Goal: Task Accomplishment & Management: Manage account settings

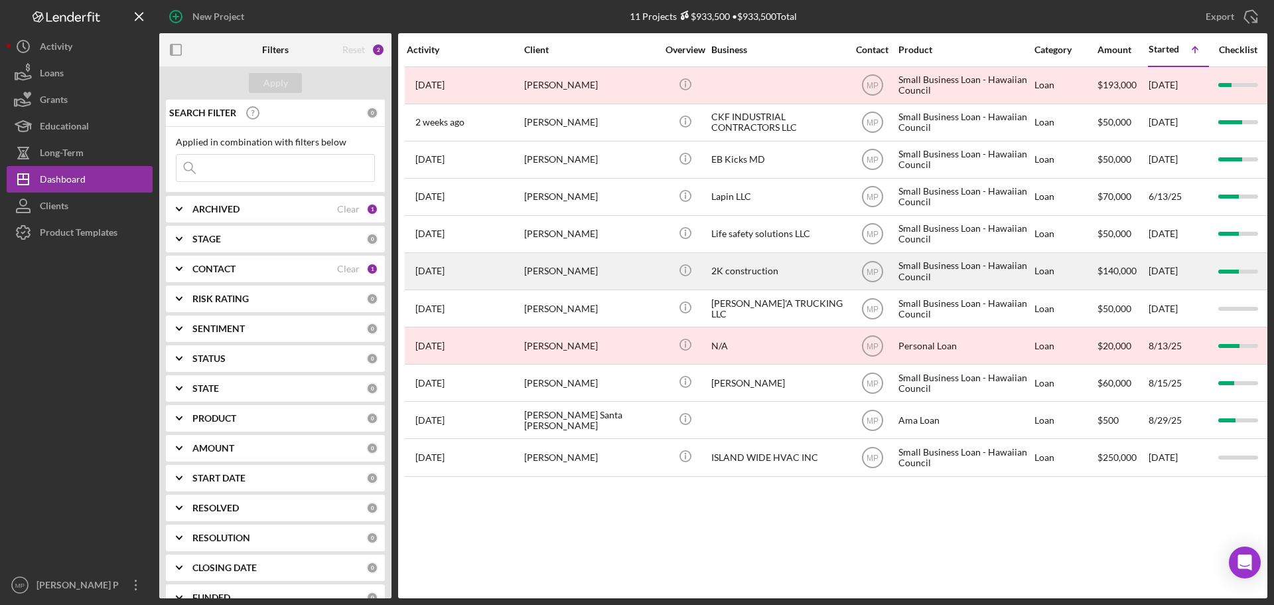
click at [747, 273] on div "2K construction" at bounding box center [777, 270] width 133 height 35
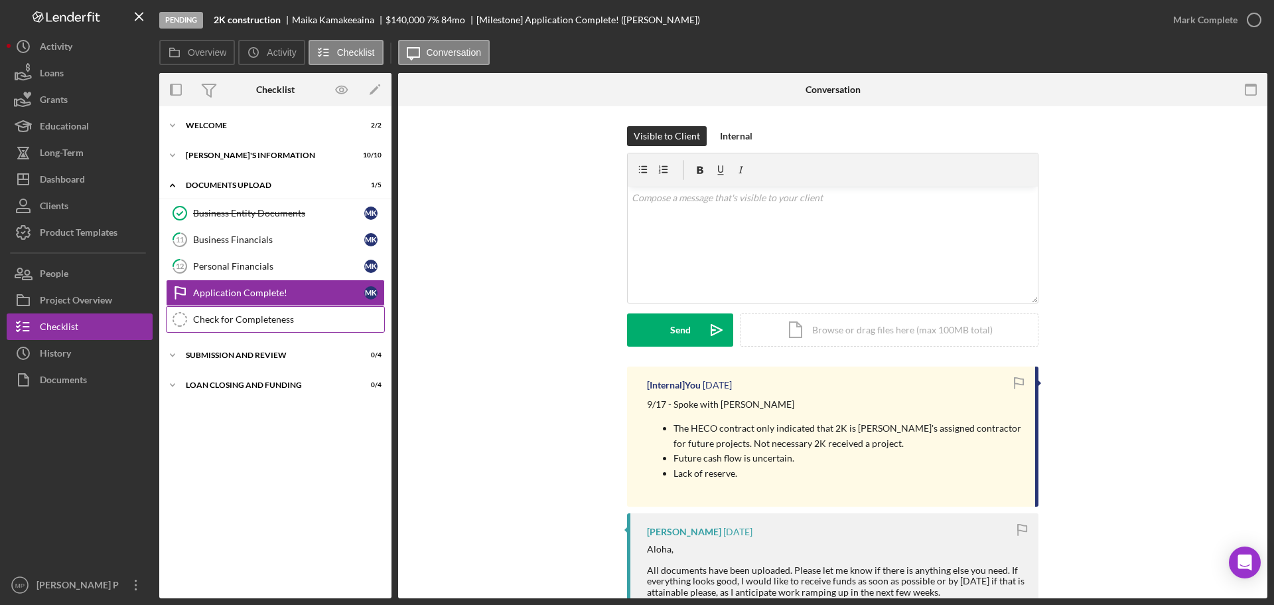
click at [261, 319] on div "Check for Completeness" at bounding box center [288, 319] width 191 height 11
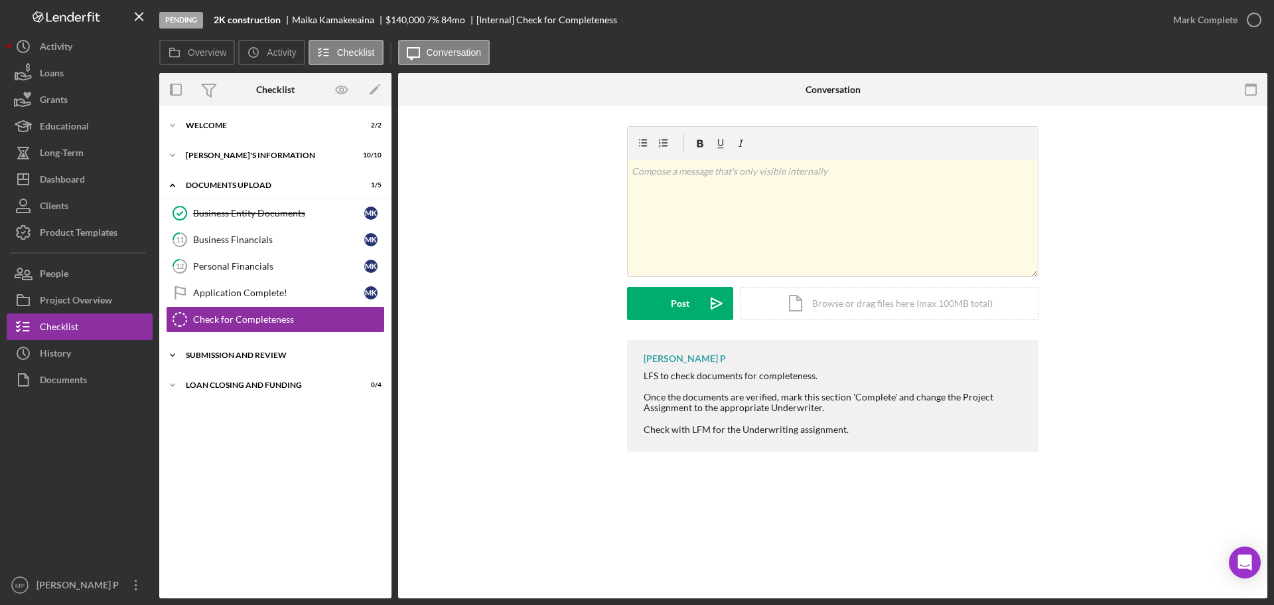
click at [263, 344] on div "Icon/Expander SUBMISSION AND REVIEW 0 / 4" at bounding box center [275, 355] width 232 height 27
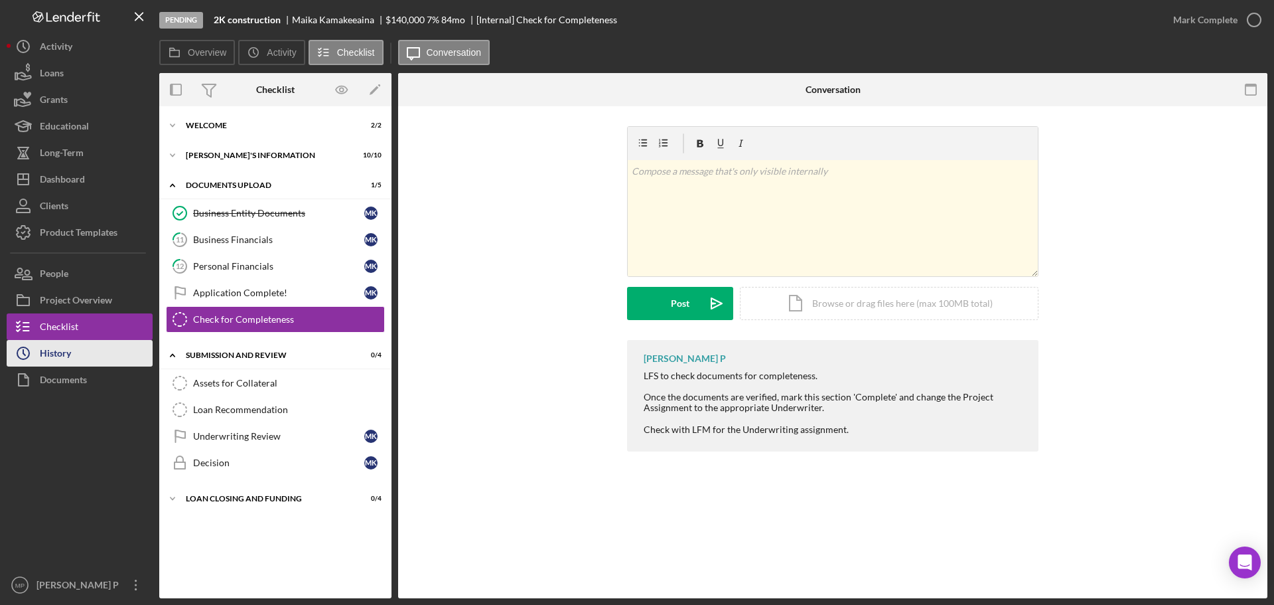
click at [50, 356] on div "History" at bounding box center [55, 355] width 31 height 30
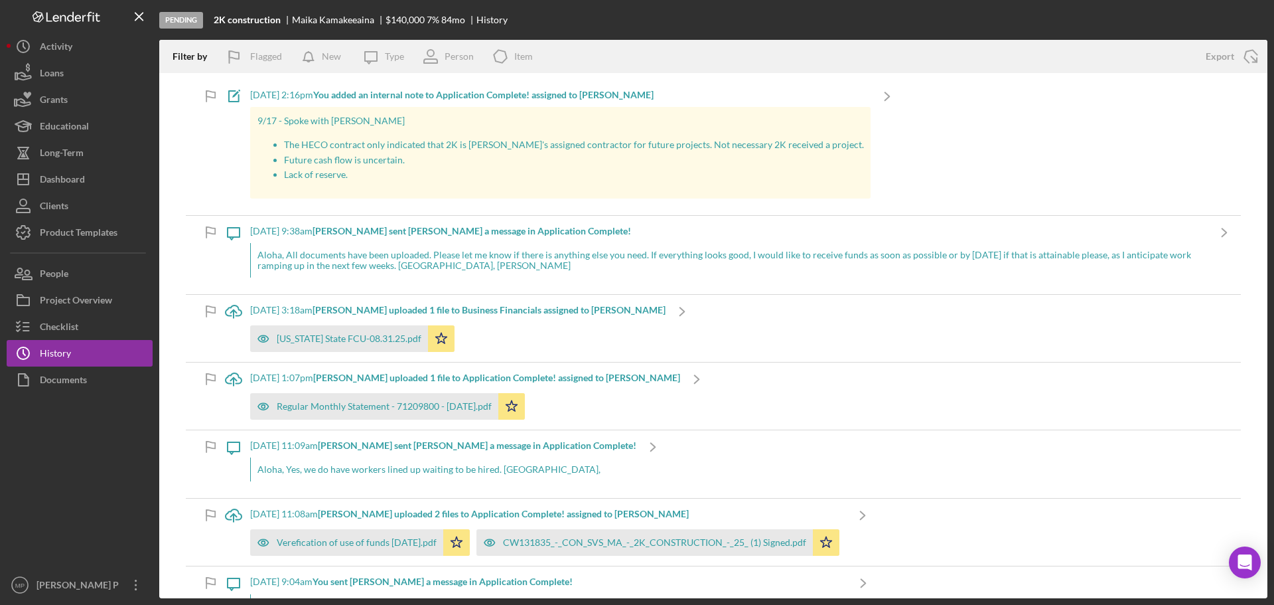
click at [274, 94] on div "[DATE] 2:16pm You added an internal note to Application Complete! assigned to […" at bounding box center [560, 95] width 620 height 11
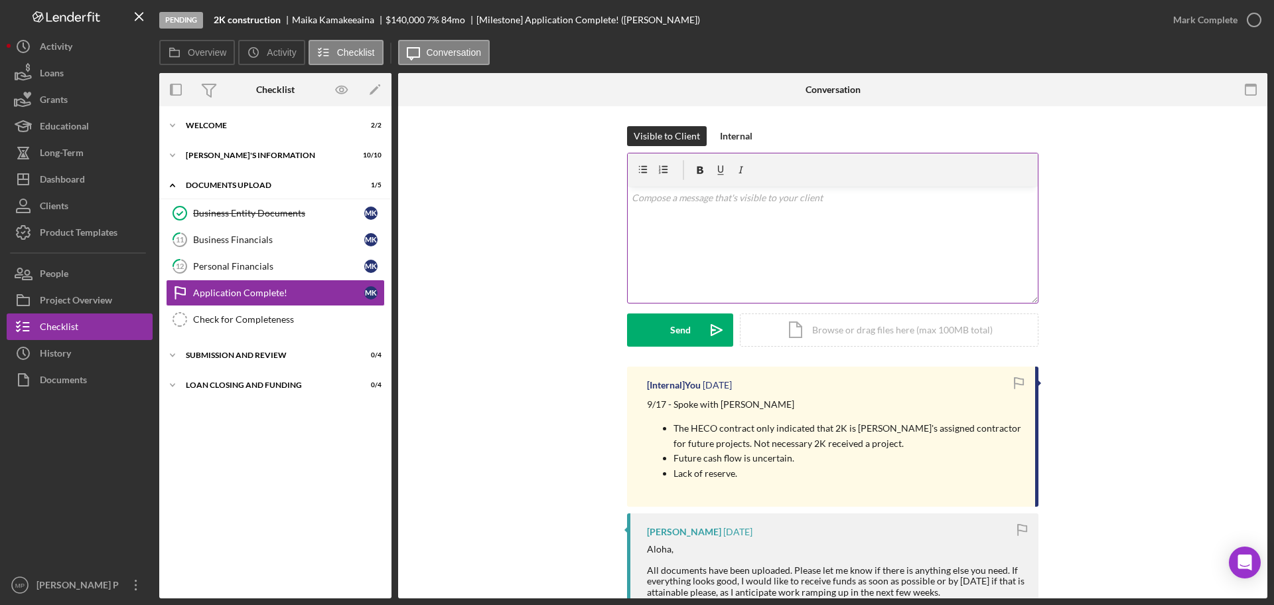
click at [712, 207] on div "v Color teal Color pink Remove color Add row above Add row below Add column bef…" at bounding box center [833, 244] width 410 height 116
drag, startPoint x: 98, startPoint y: 492, endPoint x: 105, endPoint y: 478, distance: 15.4
click at [98, 492] on div at bounding box center [80, 482] width 146 height 179
click at [705, 204] on p at bounding box center [833, 197] width 403 height 15
click at [653, 257] on p at bounding box center [843, 259] width 383 height 15
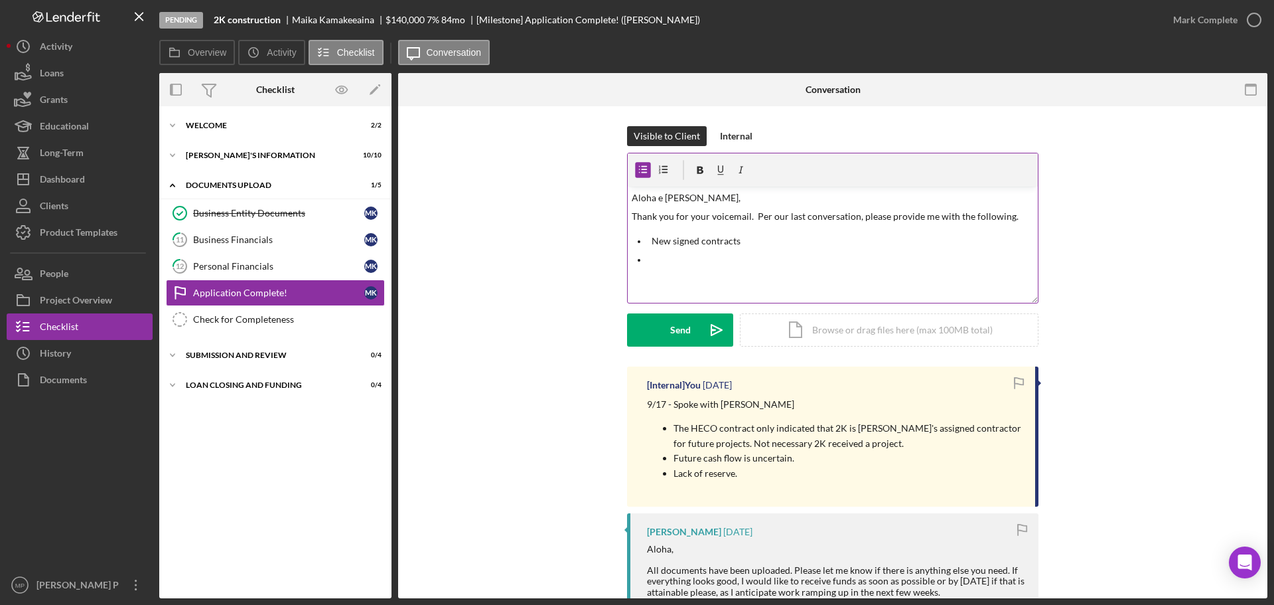
click at [665, 258] on p at bounding box center [843, 259] width 383 height 15
click at [674, 280] on p at bounding box center [843, 278] width 383 height 15
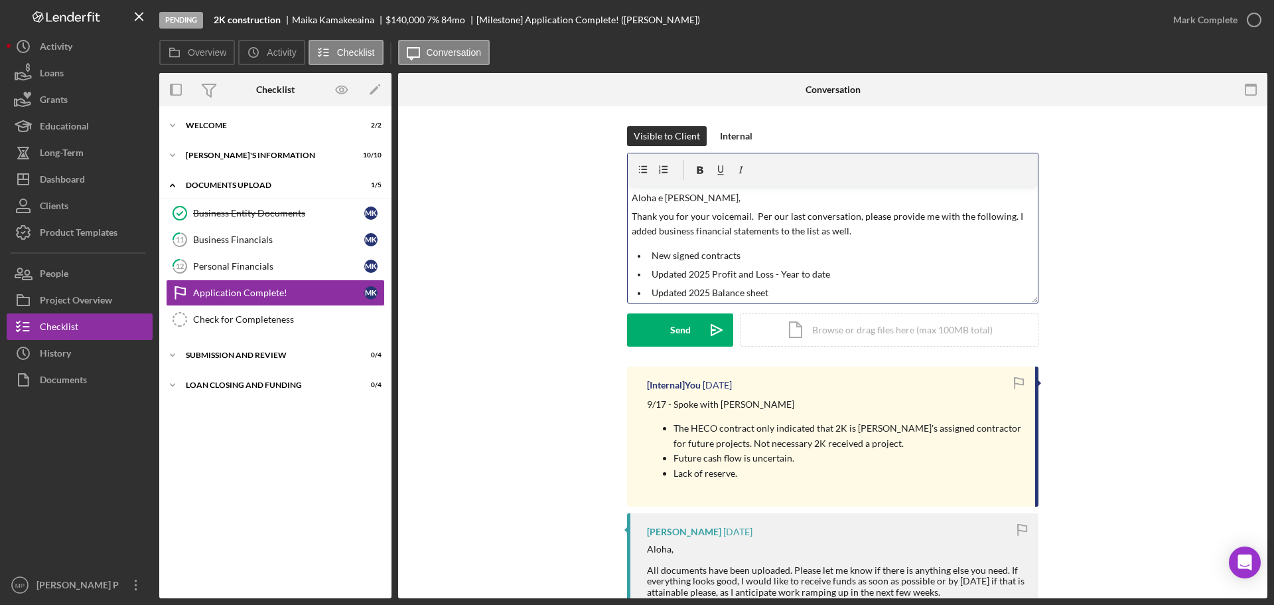
click at [780, 293] on p "Updated 2025 Balance sheet" at bounding box center [843, 292] width 383 height 15
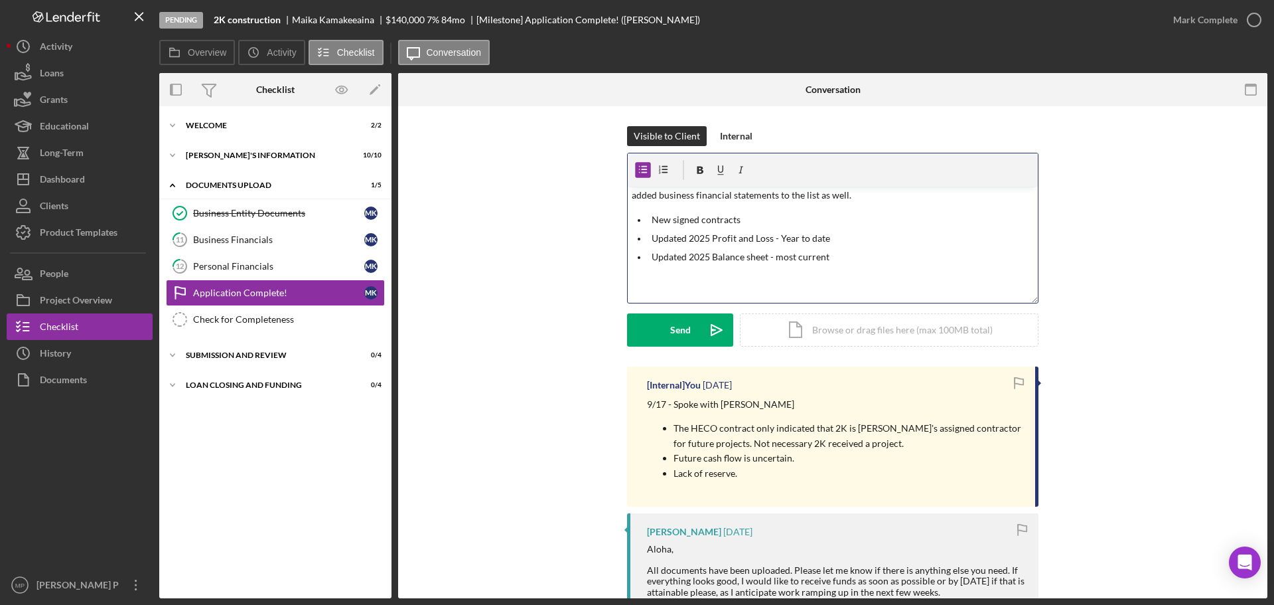
scroll to position [26, 0]
click at [871, 207] on p "Thank you for your voicemail. Per our last conversation, please provide me with…" at bounding box center [833, 198] width 403 height 30
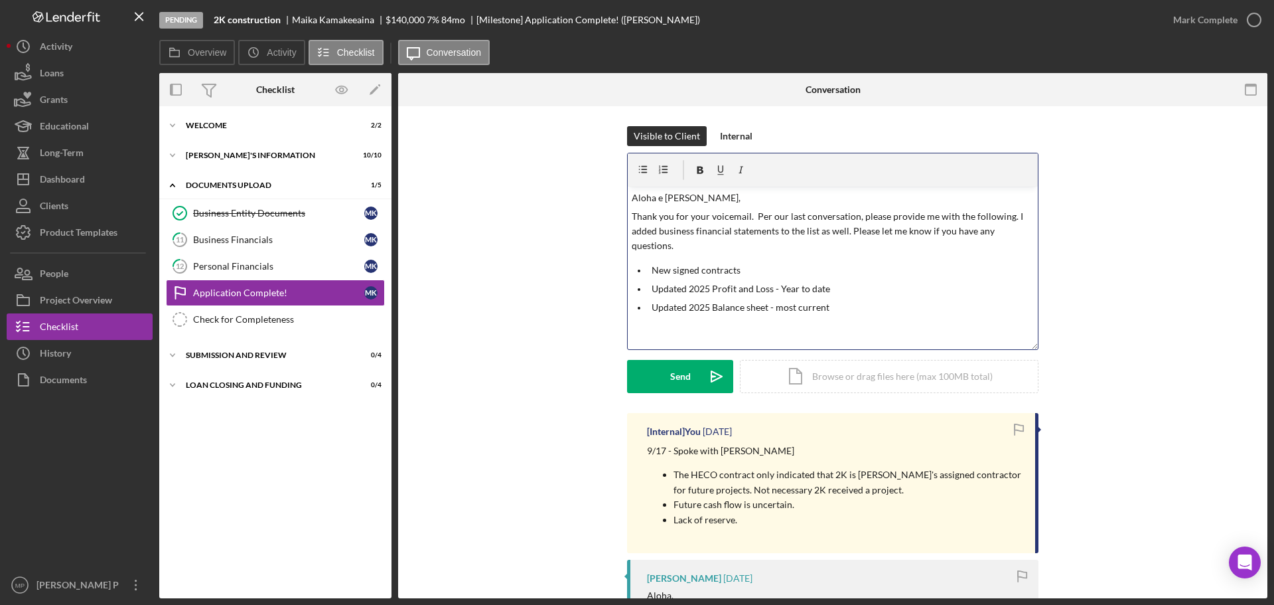
scroll to position [0, 0]
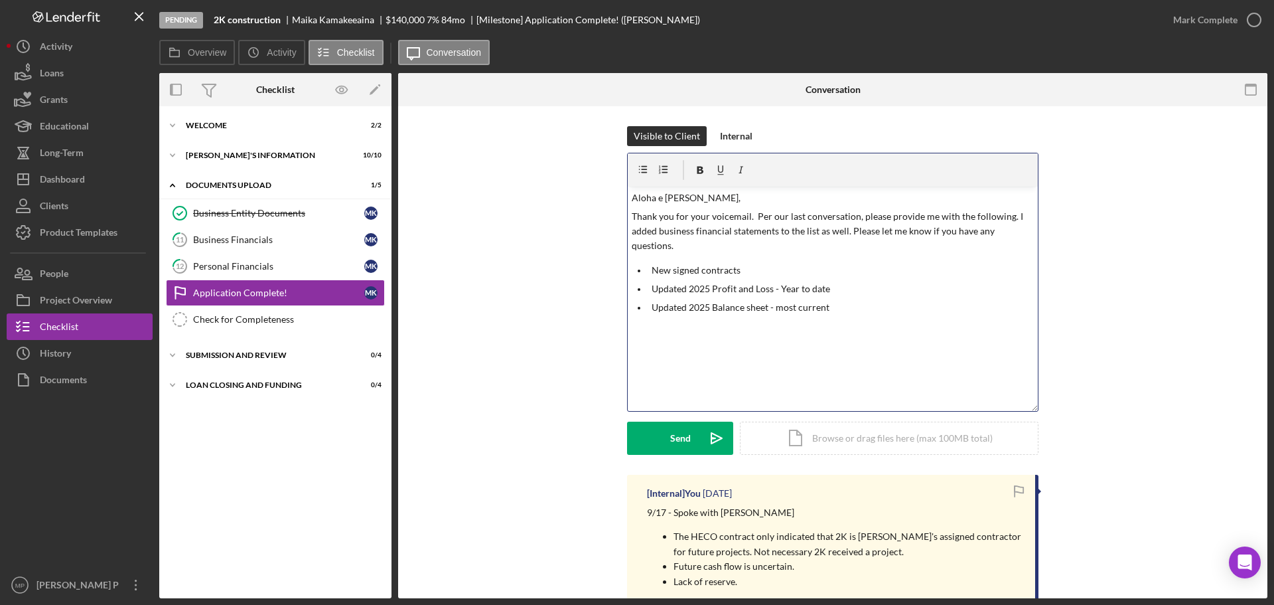
drag, startPoint x: 1038, startPoint y: 327, endPoint x: 1093, endPoint y: 304, distance: 59.8
click at [1045, 404] on div "Visible to Client Internal v Color teal Color pink Remove color Add row above A…" at bounding box center [832, 300] width 829 height 348
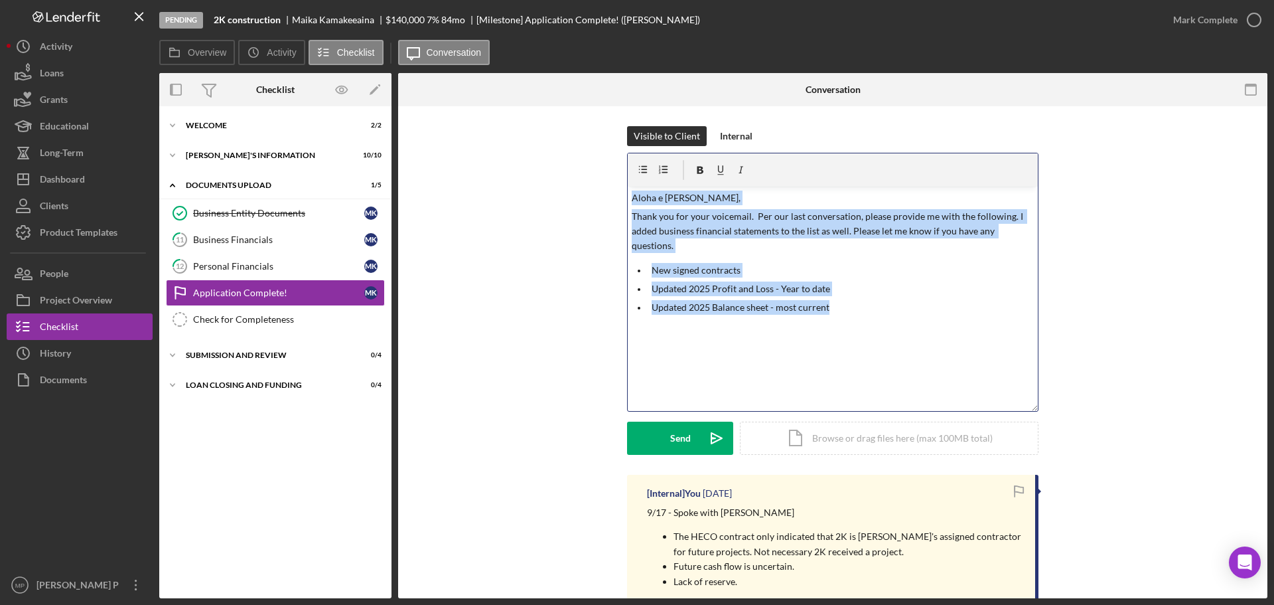
drag, startPoint x: 851, startPoint y: 309, endPoint x: 595, endPoint y: 182, distance: 285.2
click at [595, 182] on div "Visible to Client Internal v Color teal Color pink Remove color Add row above A…" at bounding box center [832, 300] width 829 height 348
copy div "[PERSON_NAME] e [PERSON_NAME], Thank you for your voicemail. Per our last conve…"
click at [674, 443] on div "Send" at bounding box center [680, 437] width 21 height 33
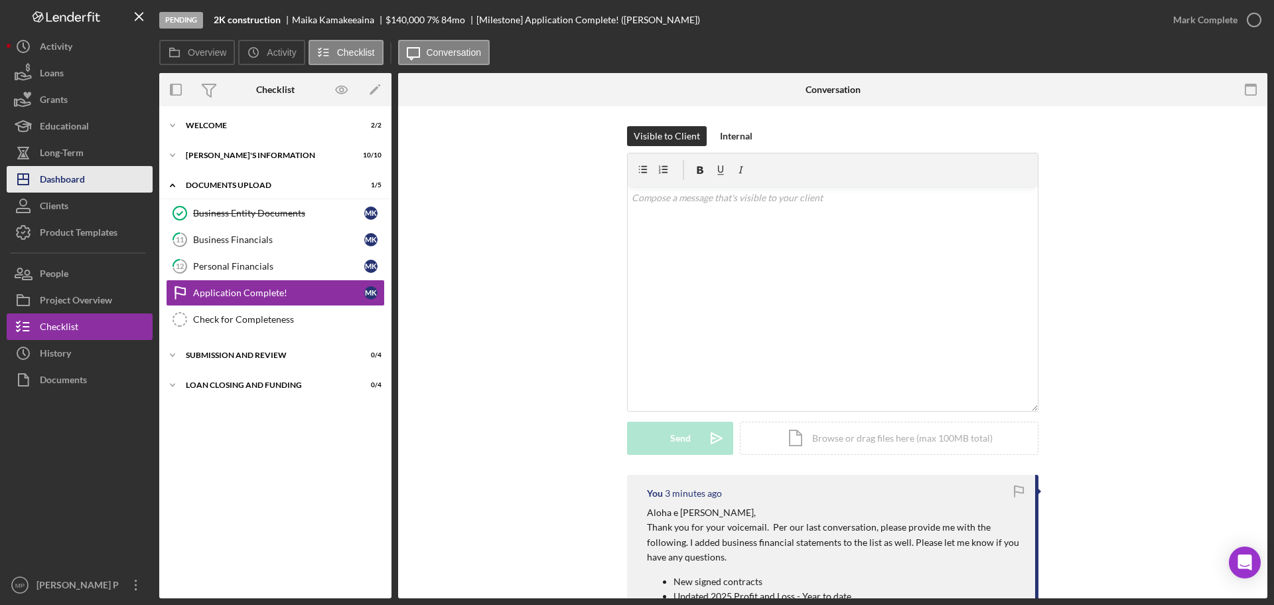
click at [93, 182] on button "Icon/Dashboard Dashboard" at bounding box center [80, 179] width 146 height 27
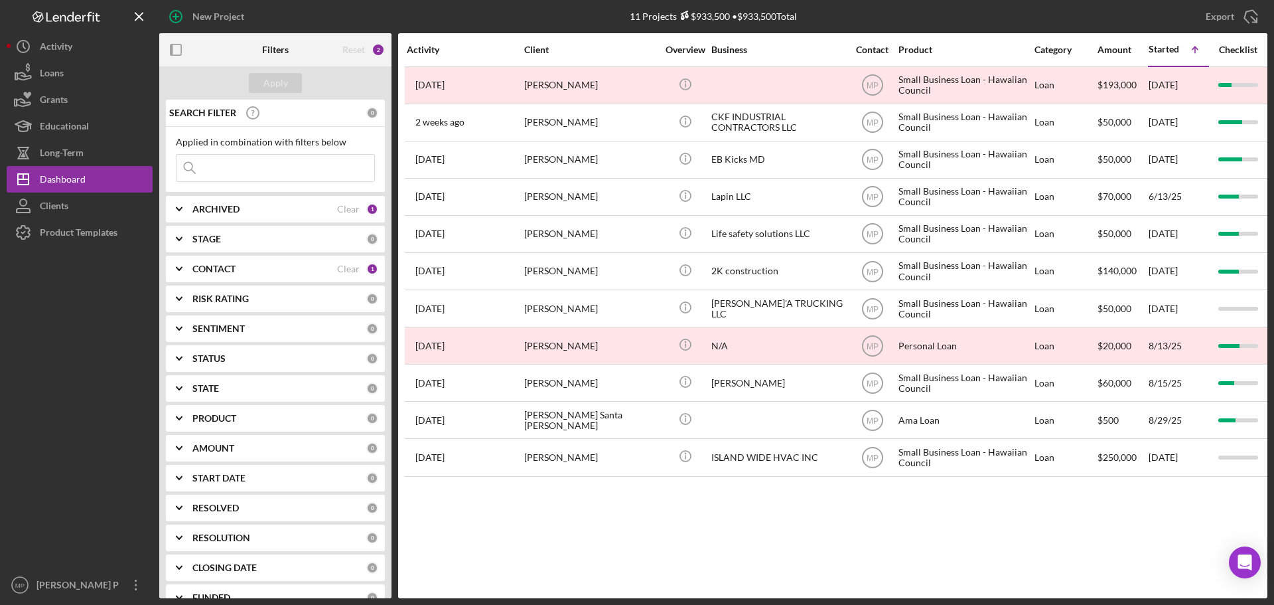
click at [284, 165] on input at bounding box center [276, 168] width 198 height 27
click at [829, 518] on div "Activity Client Overview Business Contact Product Category Amount Started Icon/…" at bounding box center [832, 315] width 869 height 565
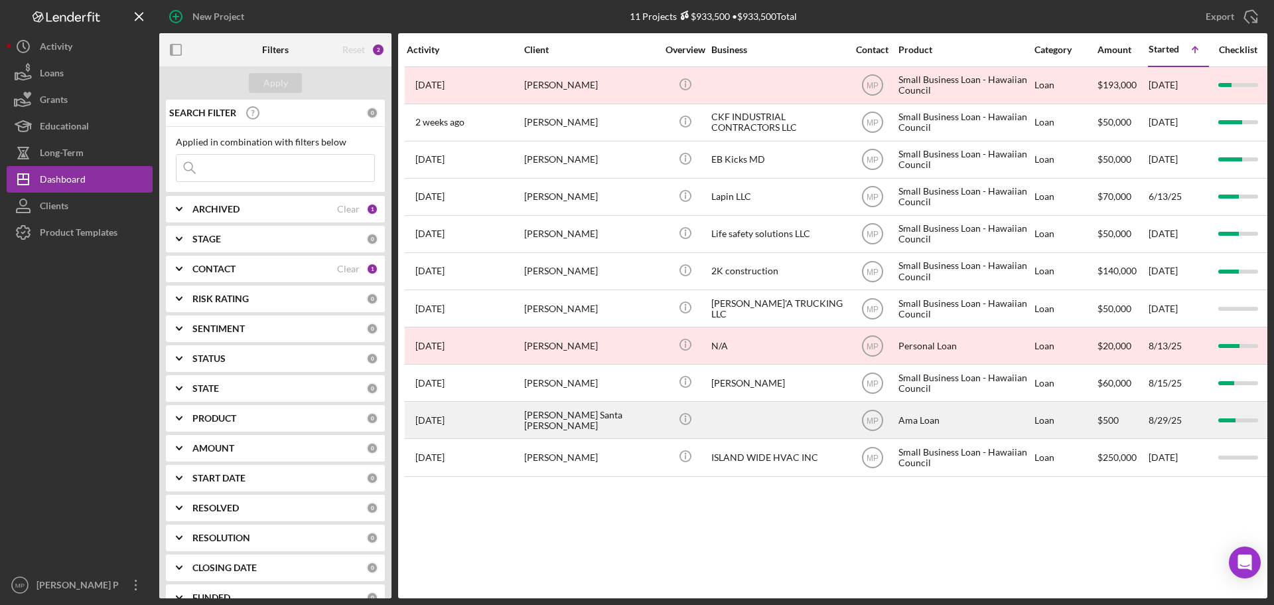
click at [609, 424] on div "[PERSON_NAME] Santa [PERSON_NAME]" at bounding box center [590, 419] width 133 height 35
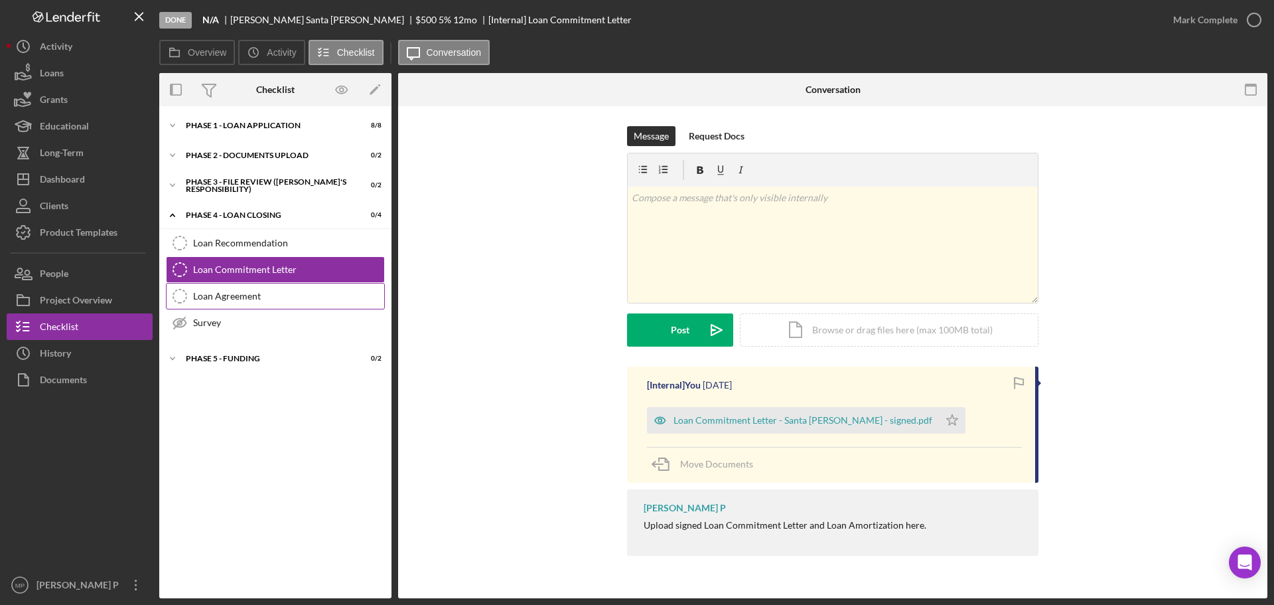
click at [246, 301] on div "Loan Agreement" at bounding box center [288, 296] width 191 height 11
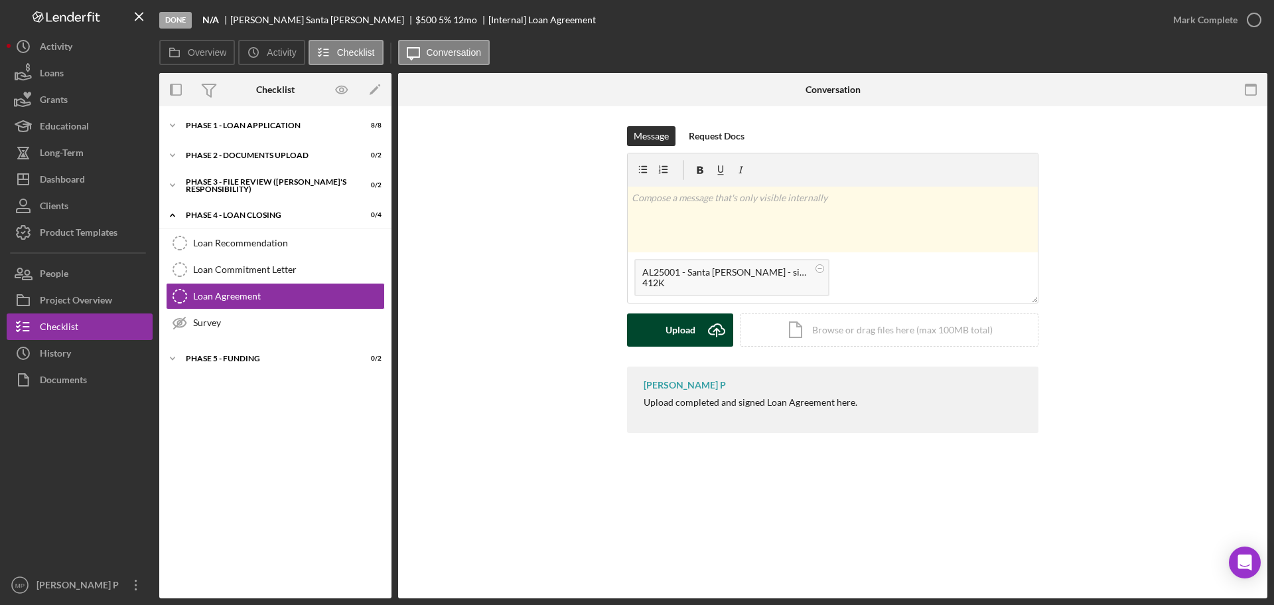
click at [668, 334] on div "Upload" at bounding box center [681, 329] width 30 height 33
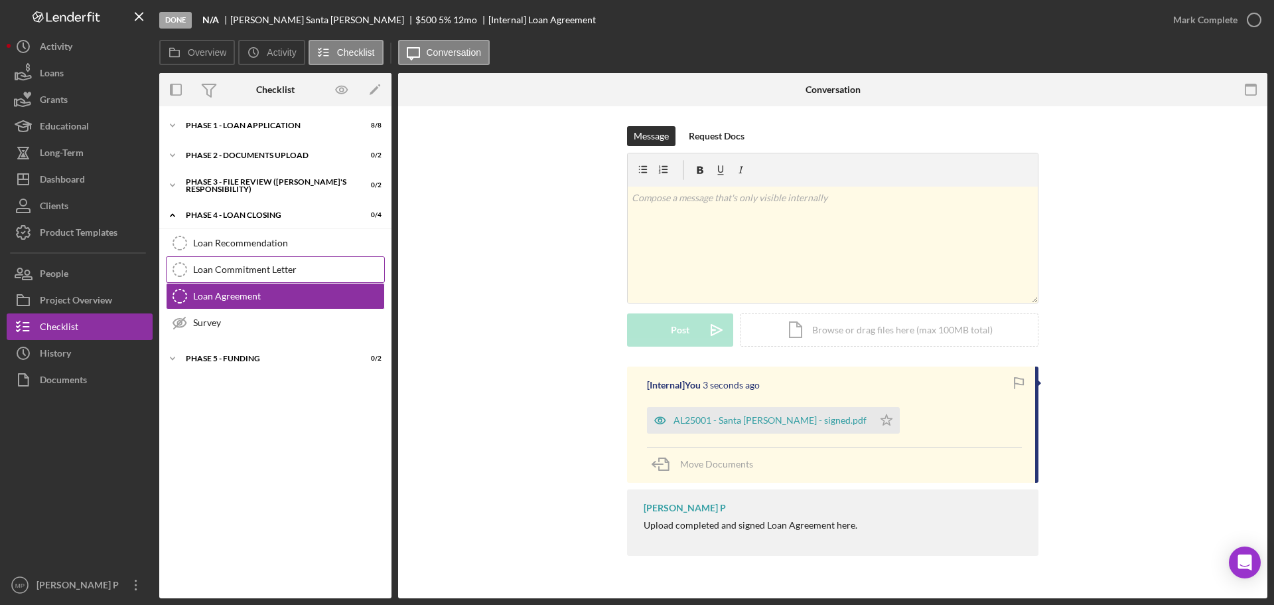
click at [269, 266] on div "Loan Commitment Letter" at bounding box center [288, 269] width 191 height 11
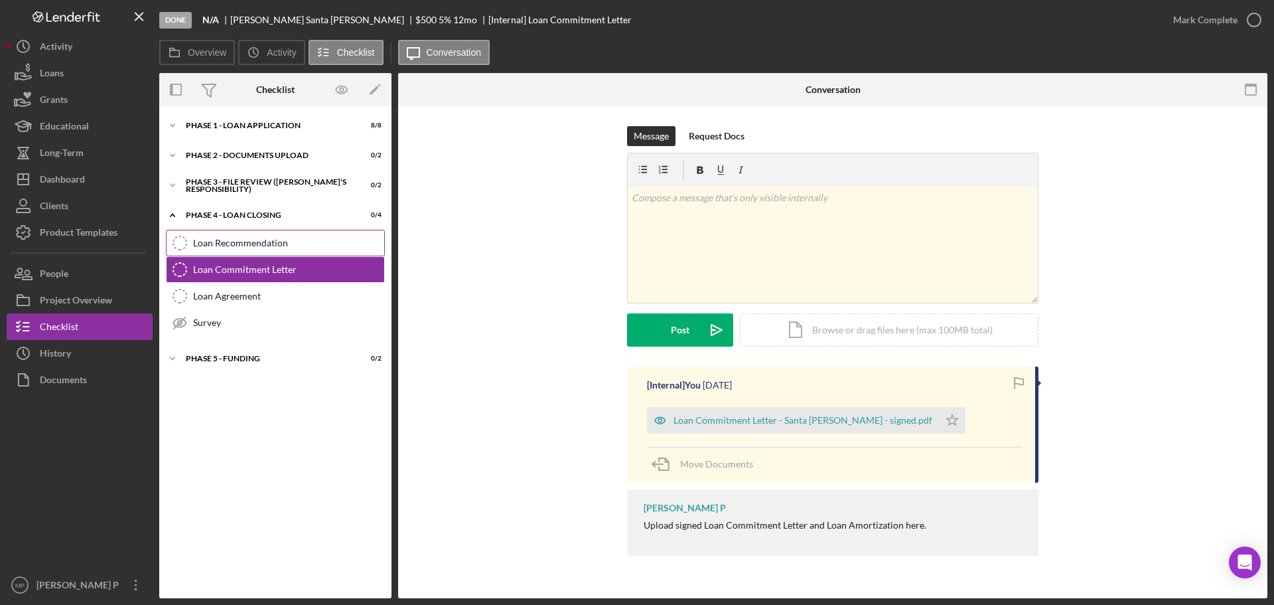
click at [261, 244] on div "Loan Recommendation" at bounding box center [288, 243] width 191 height 11
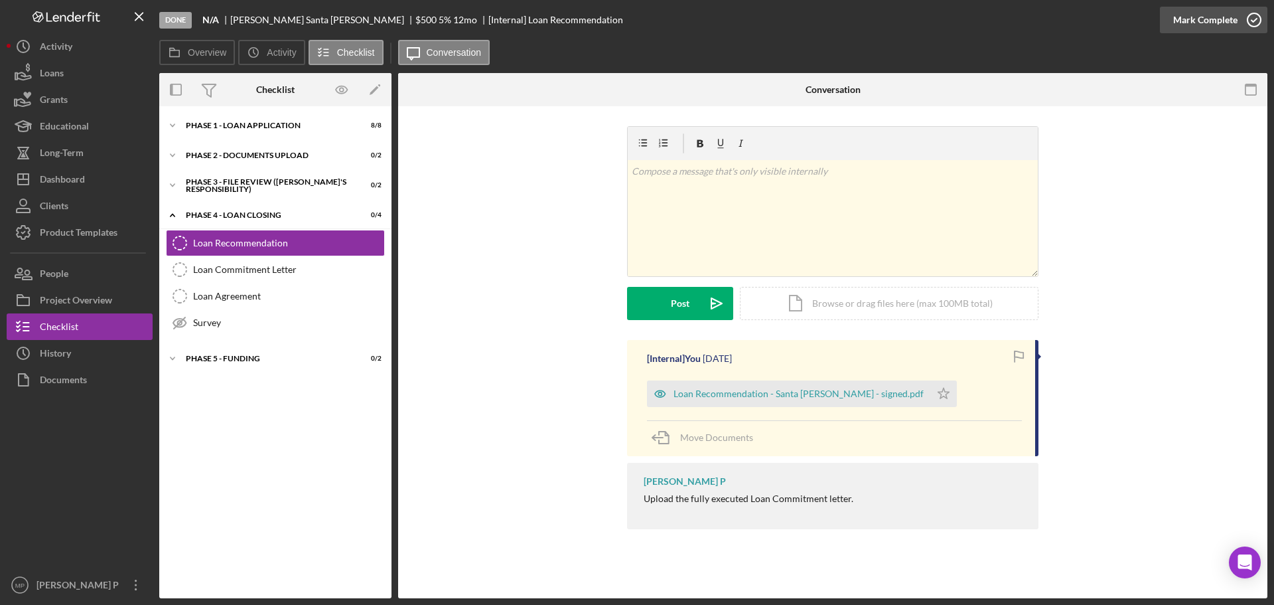
click at [1213, 21] on div "Mark Complete" at bounding box center [1205, 20] width 64 height 27
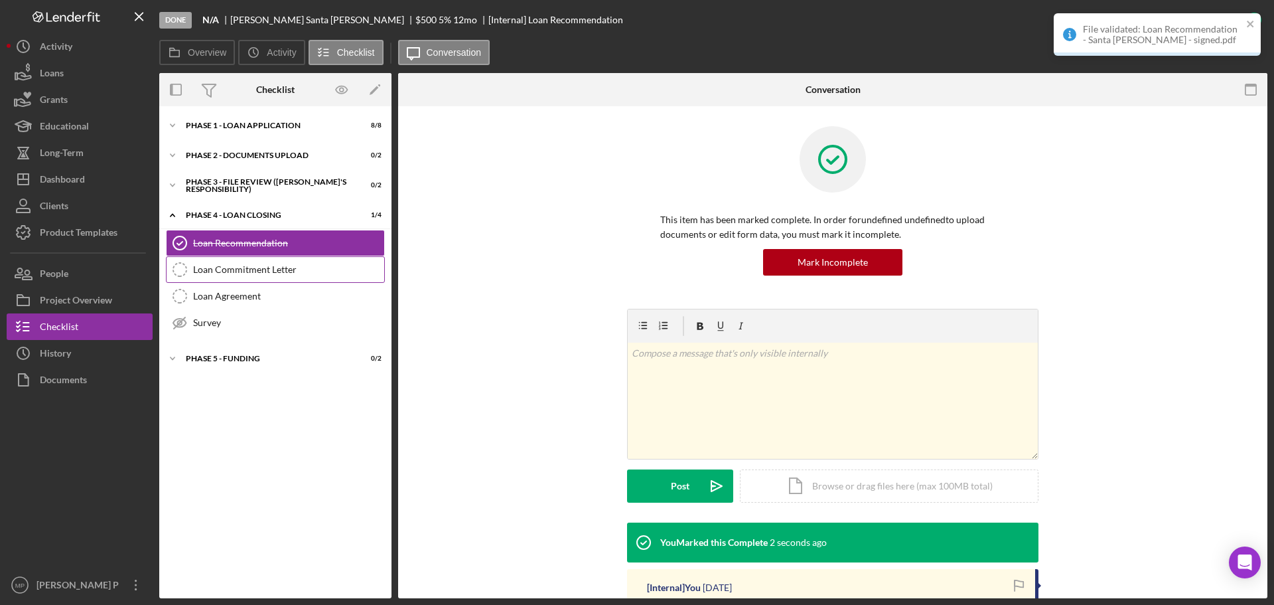
click at [267, 270] on div "Loan Commitment Letter" at bounding box center [288, 269] width 191 height 11
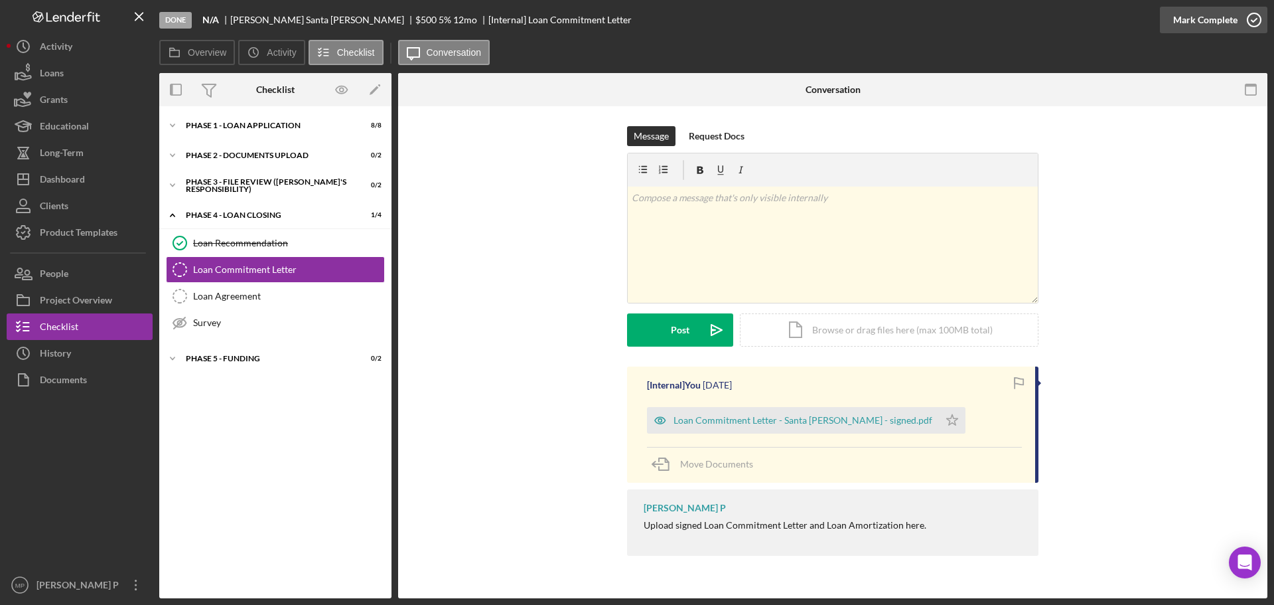
click at [1226, 20] on div "Mark Complete" at bounding box center [1205, 20] width 64 height 27
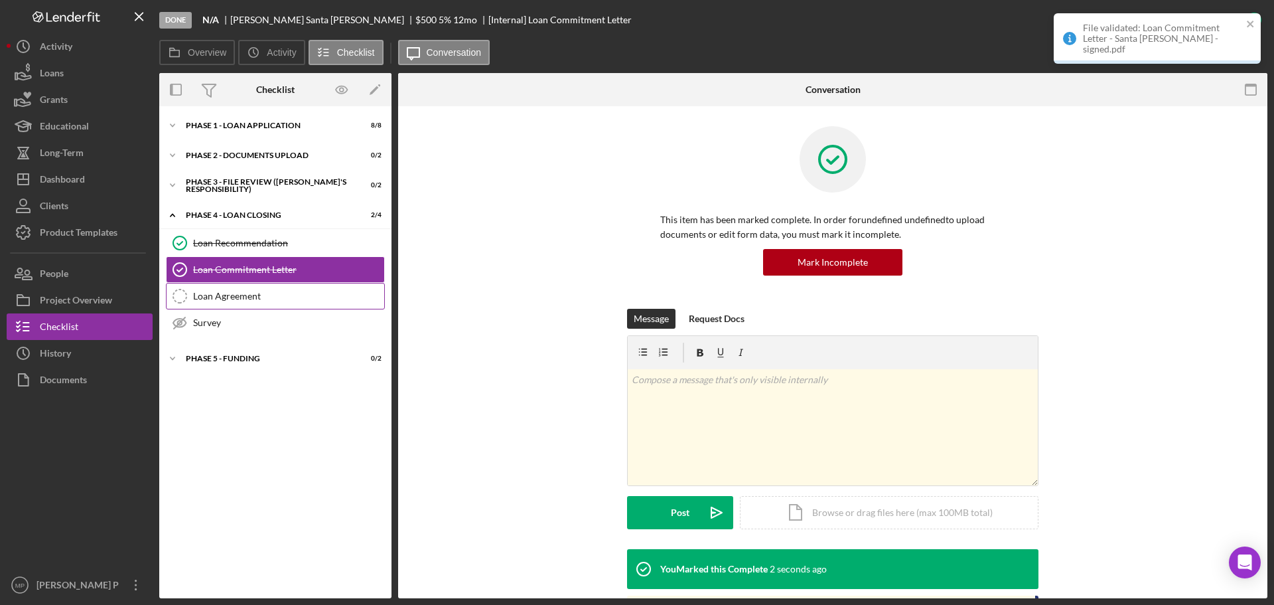
click at [273, 305] on link "Loan Agreement Loan Agreement" at bounding box center [275, 296] width 219 height 27
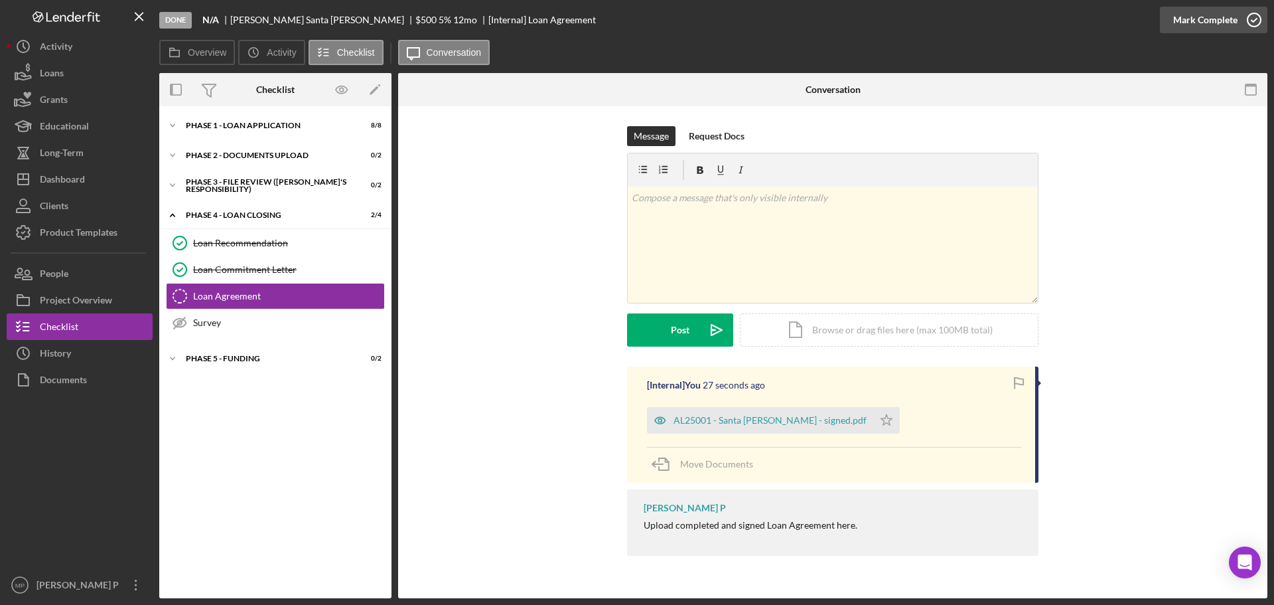
click at [1200, 20] on div "Mark Complete" at bounding box center [1205, 20] width 64 height 27
